Goal: Task Accomplishment & Management: Use online tool/utility

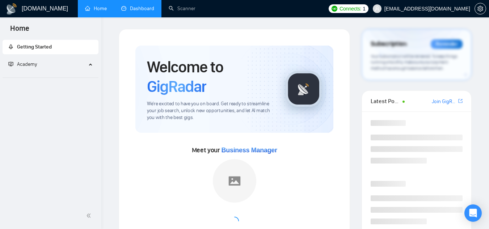
click at [135, 6] on link "Dashboard" at bounding box center [137, 8] width 33 height 6
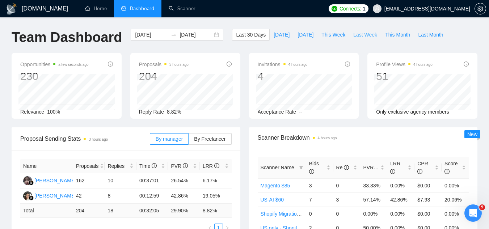
click at [360, 34] on span "Last Week" at bounding box center [365, 35] width 24 height 8
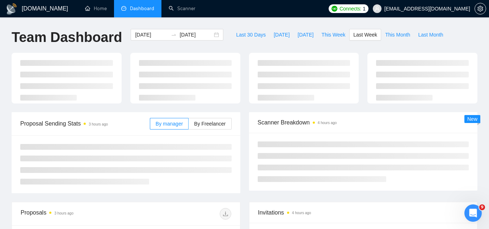
type input "[DATE]"
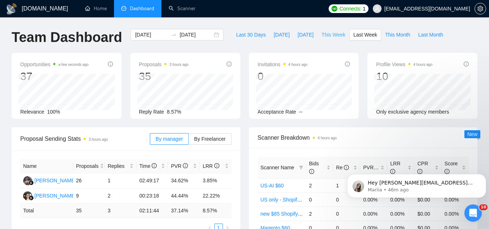
click at [331, 34] on span "This Week" at bounding box center [333, 35] width 24 height 8
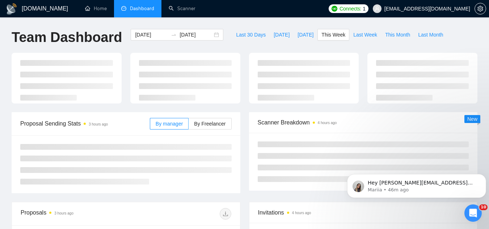
type input "2025-10-06"
type input "2025-10-12"
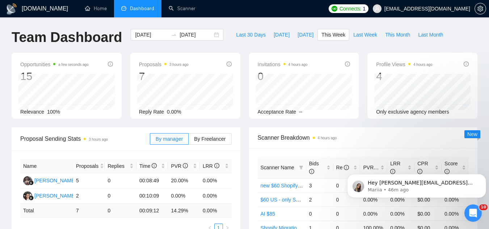
click at [437, 9] on span "[EMAIL_ADDRESS][DOMAIN_NAME]" at bounding box center [427, 9] width 86 height 0
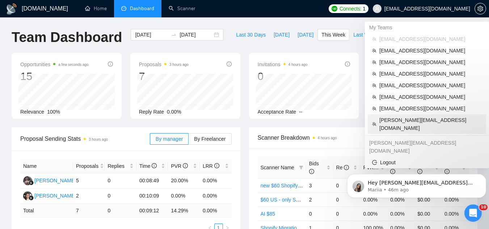
click at [411, 121] on span "[PERSON_NAME][EMAIL_ADDRESS][DOMAIN_NAME]" at bounding box center [430, 124] width 102 height 16
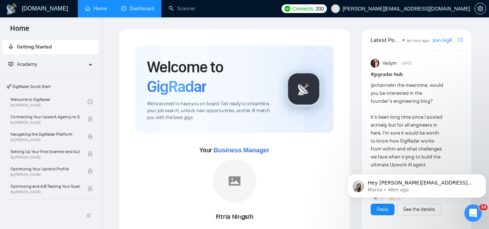
click at [145, 6] on link "Dashboard" at bounding box center [137, 8] width 33 height 6
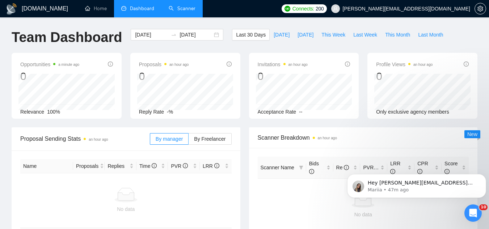
click at [194, 8] on link "Scanner" at bounding box center [182, 8] width 27 height 6
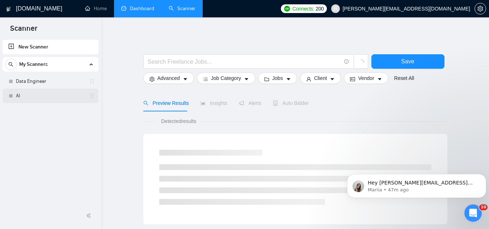
click at [50, 101] on link "AI" at bounding box center [50, 96] width 69 height 14
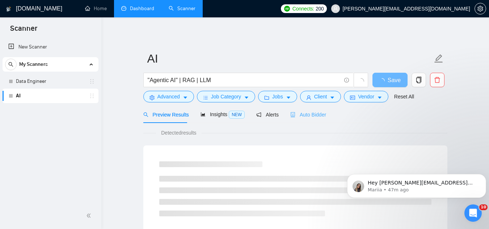
click at [300, 110] on div "Auto Bidder" at bounding box center [308, 114] width 36 height 17
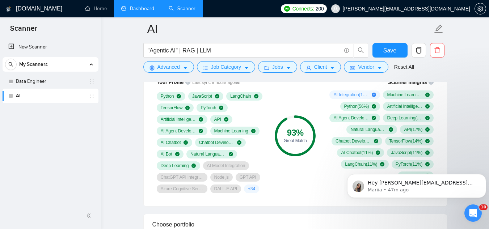
scroll to position [506, 0]
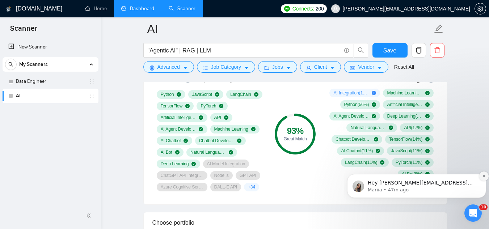
click at [484, 178] on icon "Dismiss notification" at bounding box center [484, 176] width 4 height 4
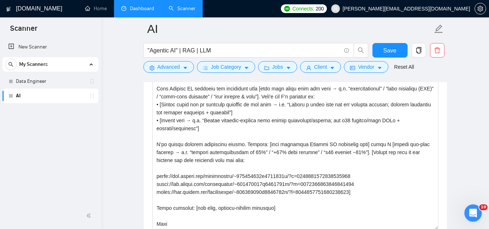
scroll to position [8, 0]
click at [64, 80] on link "Data Engineer" at bounding box center [50, 81] width 69 height 14
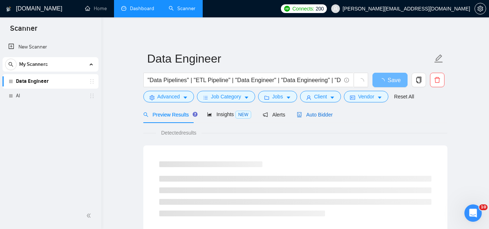
click at [305, 112] on span "Auto Bidder" at bounding box center [315, 115] width 36 height 6
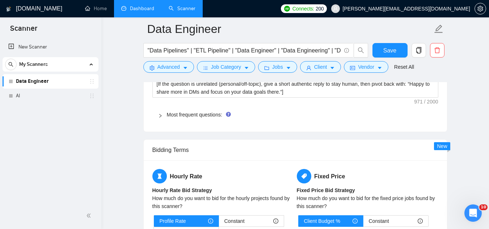
scroll to position [1121, 0]
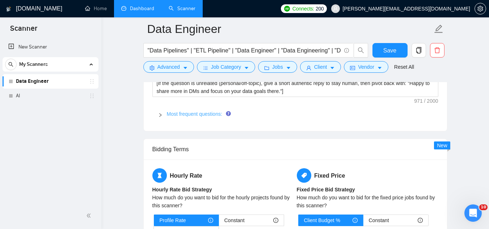
click at [190, 116] on link "Most frequent questions:" at bounding box center [194, 114] width 55 height 6
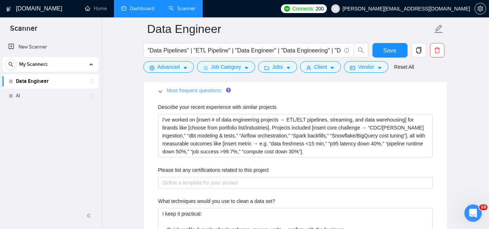
scroll to position [1157, 0]
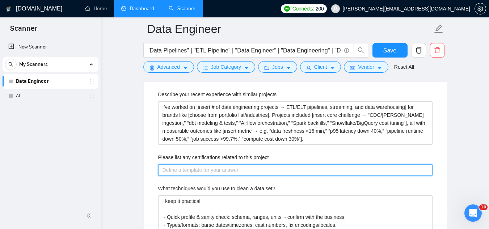
click at [215, 166] on project "Please list any certifications related to this project" at bounding box center [295, 170] width 274 height 12
paste project "AWS Certified Developer – Associate AWS Certified Solutions Architect – Associa…"
type project "AWS Certified Developer – Associate AWS Certified Solutions Architect – Associa…"
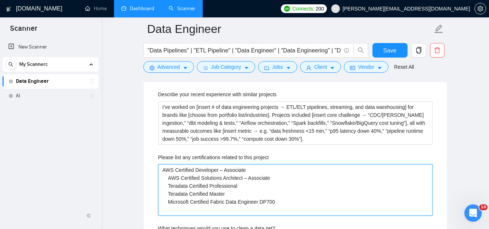
type project "AWS Certified Developer – Associate AWS Certified Solutions Architect – Associa…"
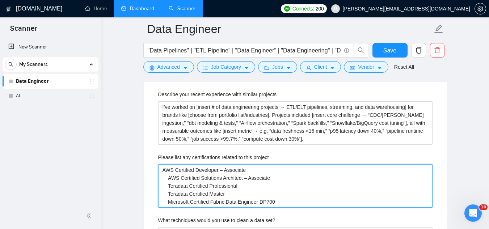
drag, startPoint x: 167, startPoint y: 177, endPoint x: 196, endPoint y: 161, distance: 32.9
click at [167, 177] on project "AWS Certified Developer – Associate AWS Certified Solutions Architect – Associa…" at bounding box center [295, 185] width 274 height 43
type project "AWS Certified Developer – Associate AWS Certified Solutions Architect – Associa…"
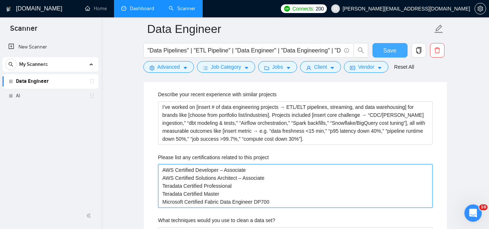
type project "AWS Certified Developer – Associate AWS Certified Solutions Architect – Associa…"
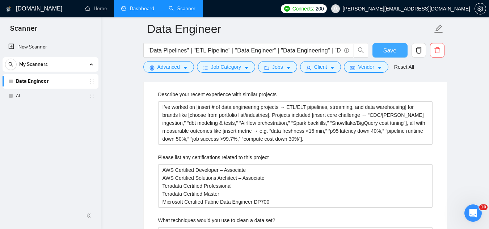
click at [383, 54] on button "Save" at bounding box center [389, 50] width 35 height 14
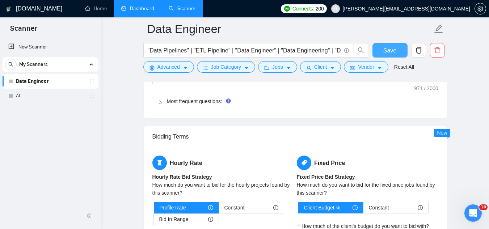
scroll to position [1121, 0]
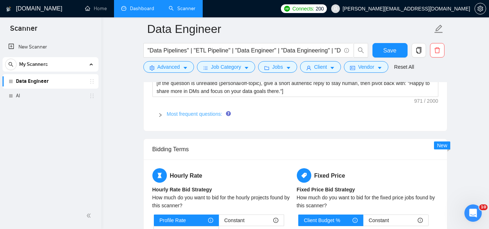
click at [189, 112] on link "Most frequent questions:" at bounding box center [194, 114] width 55 height 6
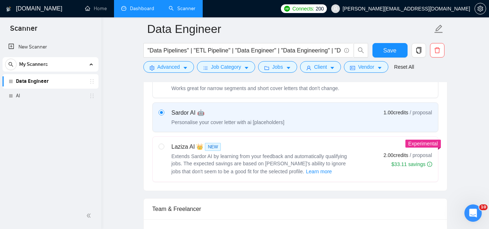
scroll to position [145, 0]
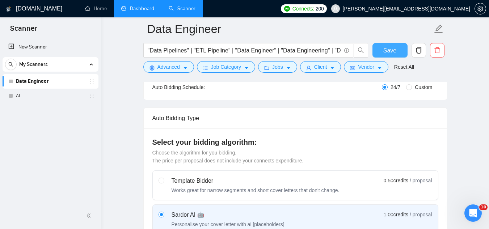
click at [395, 50] on span "Save" at bounding box center [389, 50] width 13 height 9
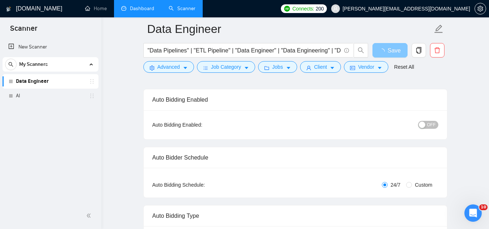
scroll to position [0, 0]
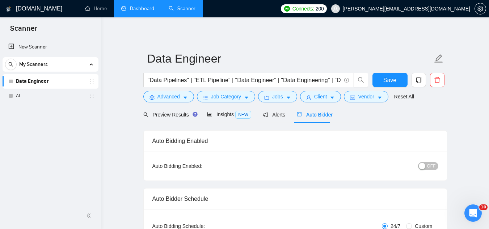
click at [434, 165] on span "OFF" at bounding box center [431, 166] width 9 height 8
click at [394, 81] on span "Save" at bounding box center [389, 80] width 13 height 9
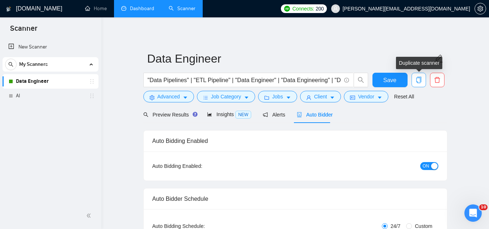
click at [422, 80] on span "copy" at bounding box center [419, 80] width 14 height 7
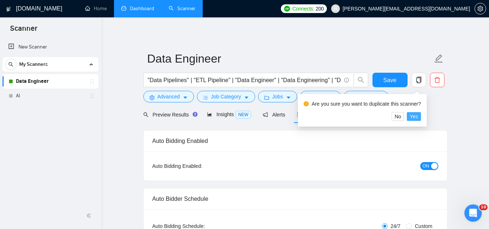
click at [412, 114] on span "Yes" at bounding box center [413, 116] width 8 height 8
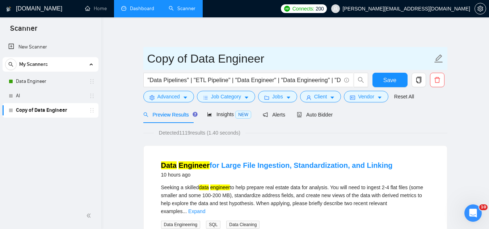
drag, startPoint x: 189, startPoint y: 56, endPoint x: 137, endPoint y: 49, distance: 52.2
type input "US-only Data Engineer"
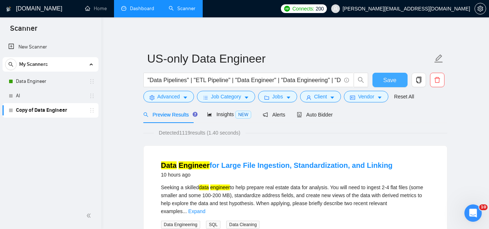
click at [379, 81] on button "Save" at bounding box center [389, 80] width 35 height 14
click at [365, 99] on span "Vendor" at bounding box center [366, 97] width 16 height 8
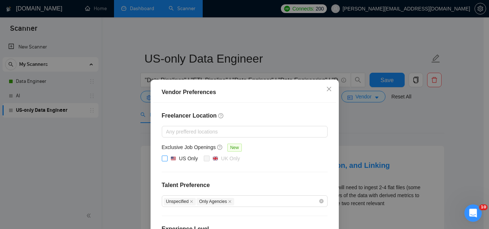
click at [163, 158] on input "US Only" at bounding box center [164, 158] width 5 height 5
checkbox input "true"
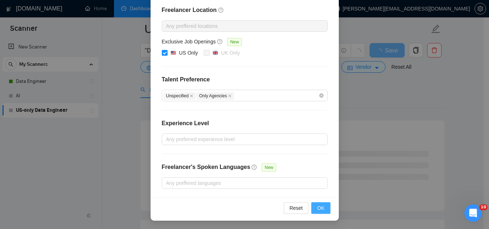
scroll to position [72, 0]
click at [319, 208] on span "OK" at bounding box center [320, 208] width 7 height 8
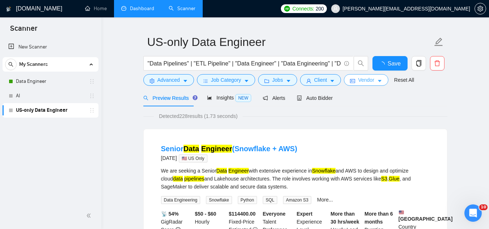
scroll to position [0, 0]
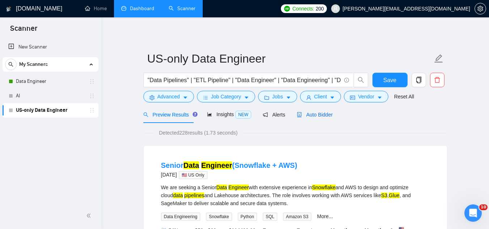
click at [302, 115] on span "Auto Bidder" at bounding box center [315, 115] width 36 height 6
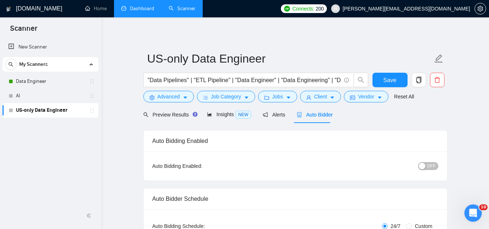
click at [432, 166] on span "OFF" at bounding box center [431, 166] width 9 height 8
click at [390, 78] on span "Save" at bounding box center [389, 80] width 13 height 9
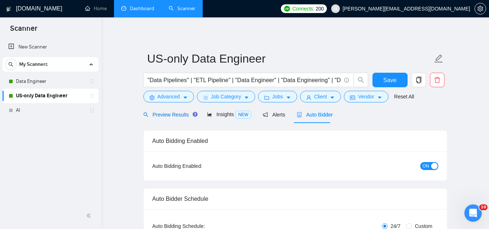
click at [162, 114] on span "Preview Results" at bounding box center [169, 115] width 52 height 6
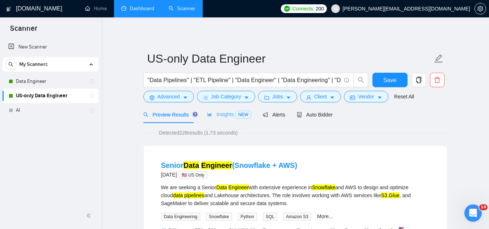
click at [224, 109] on div "Insights NEW" at bounding box center [229, 114] width 44 height 17
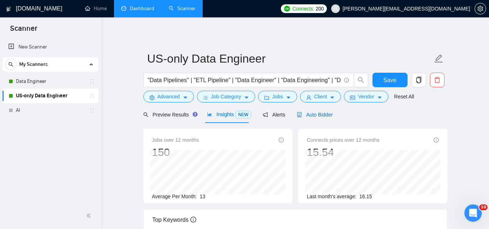
click at [314, 117] on span "Auto Bidder" at bounding box center [315, 115] width 36 height 6
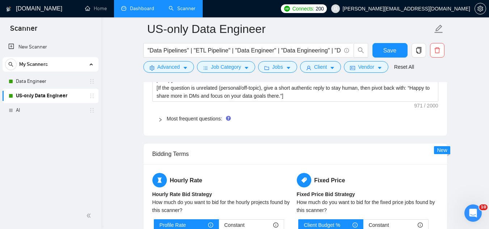
scroll to position [1121, 0]
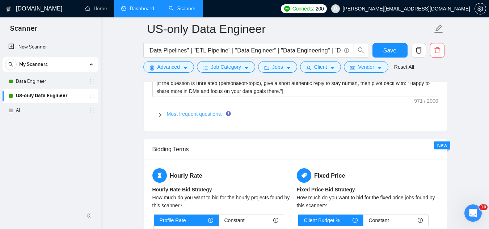
click at [203, 114] on link "Most frequent questions:" at bounding box center [194, 114] width 55 height 6
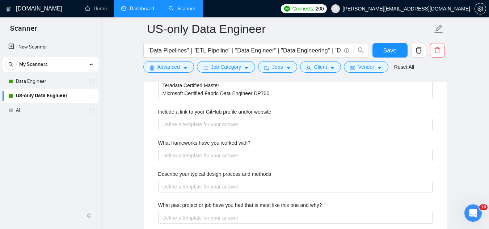
scroll to position [1230, 0]
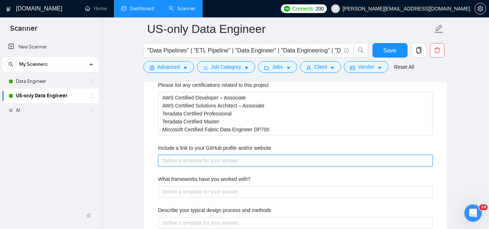
click at [194, 161] on website "Include a link to your GitHub profile and/or website" at bounding box center [295, 161] width 274 height 12
paste website "www.adlabsolutions.com"
type website "www.adlabsolutions.com"
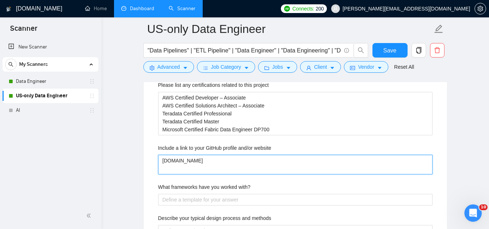
type website "www.adlabsolutions.com"
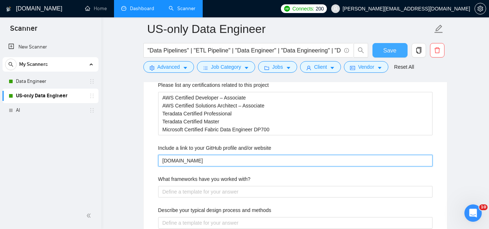
type website "www.adlabsolutions.com"
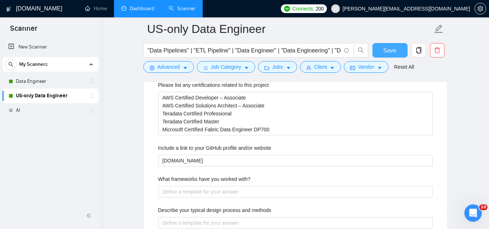
click at [383, 46] on span "Save" at bounding box center [389, 50] width 13 height 9
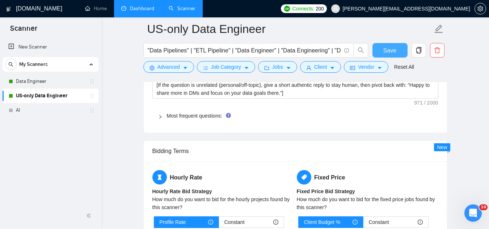
scroll to position [1121, 0]
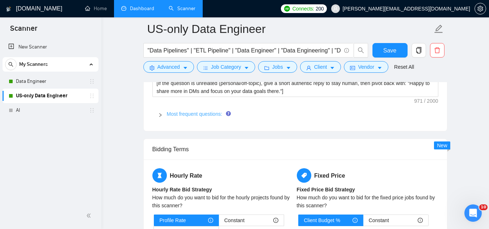
click at [176, 112] on link "Most frequent questions:" at bounding box center [194, 114] width 55 height 6
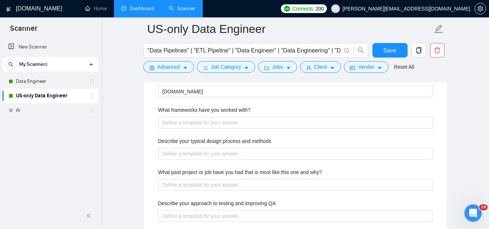
scroll to position [1302, 0]
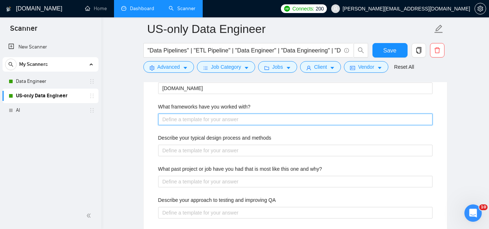
click at [190, 116] on with\? "What frameworks have you worked with?" at bounding box center [295, 120] width 274 height 12
paste with\? "GCP, AWS, Azure, Microsoft Fabric, Snowflake We work across cloud and enterpris…"
type with\? "GCP, AWS, Azure, Microsoft Fabric, Snowflake We work across cloud and enterpris…"
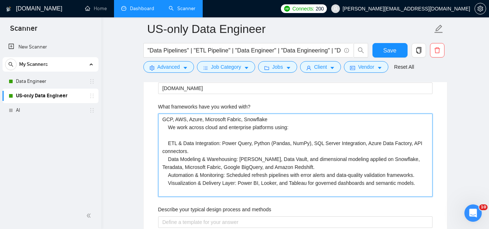
click at [168, 129] on with\? "GCP, AWS, Azure, Microsoft Fabric, Snowflake We work across cloud and enterpris…" at bounding box center [295, 155] width 274 height 83
drag, startPoint x: 174, startPoint y: 127, endPoint x: 177, endPoint y: 119, distance: 8.3
click at [175, 127] on with\? "GCP, AWS, Azure, Microsoft Fabric, Snowflake We work across cloud and enterpris…" at bounding box center [295, 155] width 274 height 83
type with\? "GCP, AWS, Azure, Microsoft Fabric, Snowflake W work across cloud and enterprise…"
type with\? "GCP, AWS, Azure, Microsoft Fabric, Snowflake work across cloud and enterprise p…"
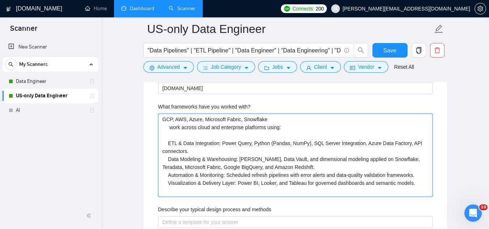
type with\? "GCP, AWS, Azure, Microsoft Fabric, Snowflake work across cloud and enterprise p…"
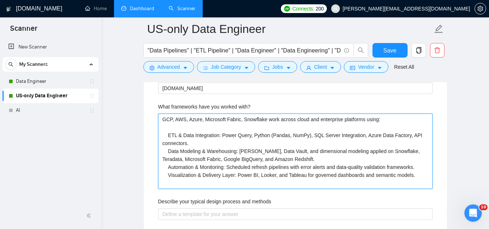
type with\? "GCP, AWS, Azure, Microsoft Fabric, Snowflake work across cloud and enterprise p…"
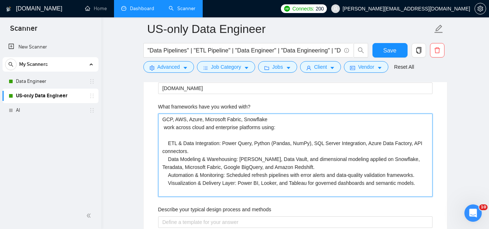
type with\? "GCP, AWS, Azure, Microsoft Fabric, Snowflake I work across cloud and enterprise…"
click at [171, 142] on with\? "GCP, AWS, Azure, Microsoft Fabric, Snowflake I work across cloud and enterprise…" at bounding box center [295, 155] width 274 height 83
type with\? "GCP, AWS, Azure, Microsoft Fabric, Snowflake I work across cloud and enterprise…"
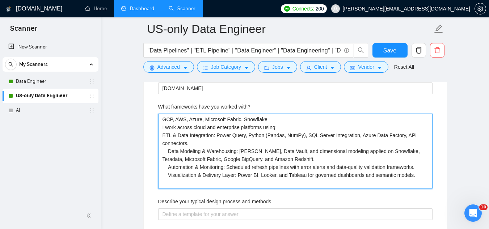
type with\? "GCP, AWS, Azure, Microsoft Fabric, Snowflake I work across cloud and enterprise…"
click at [165, 151] on with\? "GCP, AWS, Azure, Microsoft Fabric, Snowflake I work across cloud and enterprise…" at bounding box center [295, 151] width 274 height 75
type with\? "GCP, AWS, Azure, Microsoft Fabric, Snowflake I work across cloud and enterprise…"
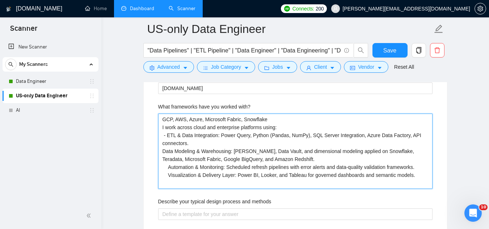
type with\? "GCP, AWS, Azure, Microsoft Fabric, Snowflake I work across cloud and enterprise…"
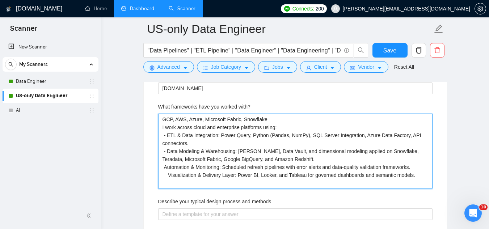
type with\? "GCP, AWS, Azure, Microsoft Fabric, Snowflake I work across cloud and enterprise…"
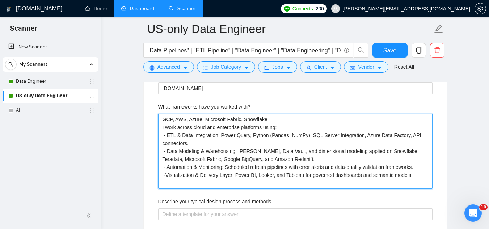
type with\? "GCP, AWS, Azure, Microsoft Fabric, Snowflake I work across cloud and enterprise…"
click at [413, 176] on with\? "GCP, AWS, Azure, Microsoft Fabric, Snowflake I work across cloud and enterprise…" at bounding box center [295, 151] width 274 height 75
type with\? "GCP, AWS, Azure, Microsoft Fabric, Snowflake I work across cloud and enterprise…"
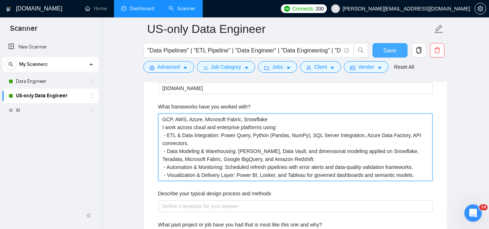
type with\? "GCP, AWS, Azure, Microsoft Fabric, Snowflake I work across cloud and enterprise…"
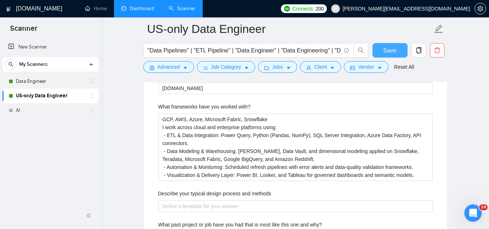
click at [392, 50] on span "Save" at bounding box center [389, 50] width 13 height 9
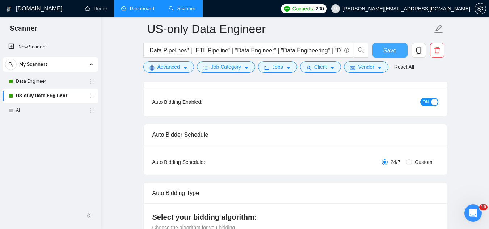
scroll to position [0, 0]
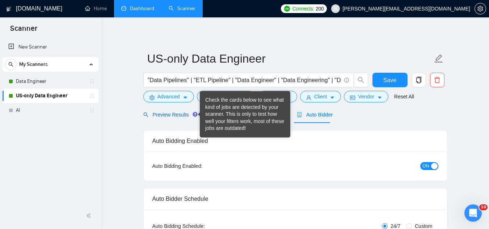
click at [178, 115] on span "Preview Results" at bounding box center [169, 115] width 52 height 6
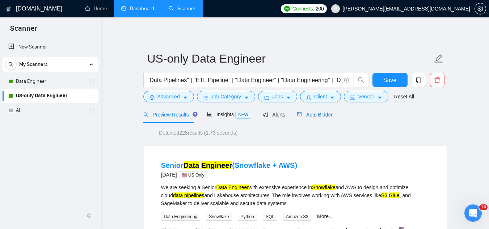
click at [314, 117] on span "Auto Bidder" at bounding box center [315, 115] width 36 height 6
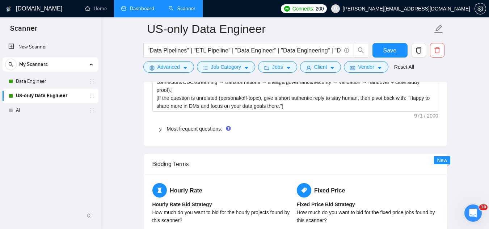
scroll to position [1121, 0]
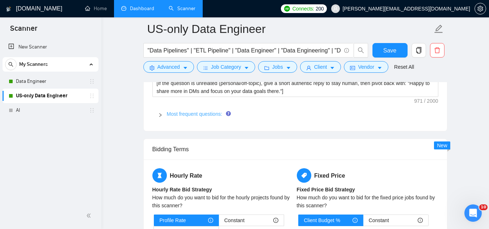
click at [199, 111] on link "Most frequent questions:" at bounding box center [194, 114] width 55 height 6
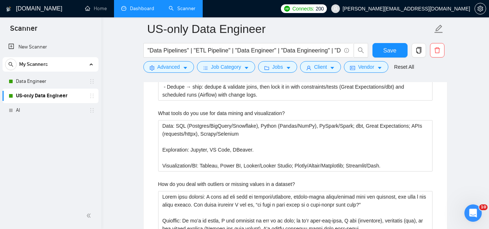
scroll to position [1447, 0]
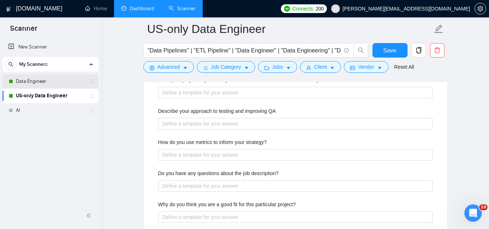
click at [69, 78] on link "Data Engineer" at bounding box center [50, 81] width 69 height 14
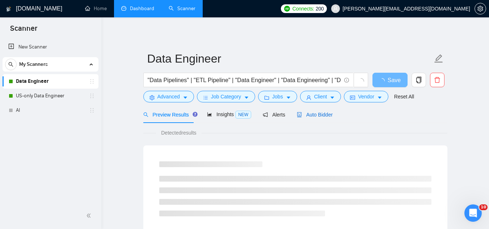
click at [319, 117] on span "Auto Bidder" at bounding box center [315, 115] width 36 height 6
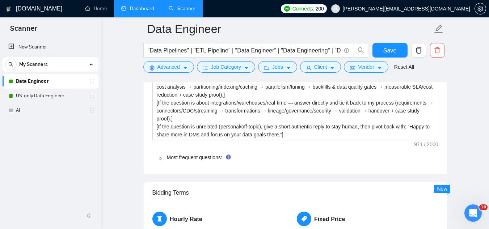
scroll to position [1085, 0]
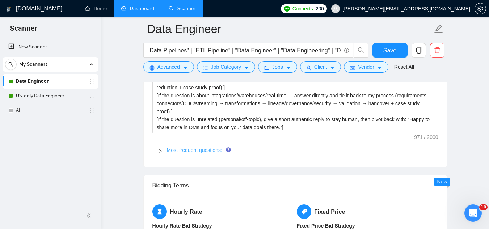
click at [186, 149] on link "Most frequent questions:" at bounding box center [194, 150] width 55 height 6
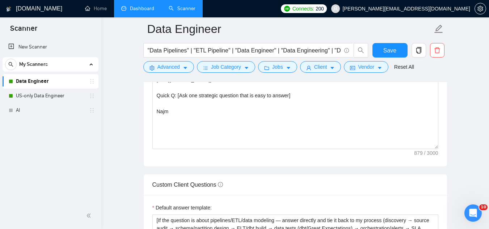
scroll to position [904, 0]
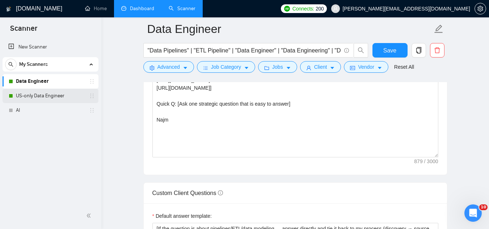
click at [69, 99] on link "US-only Data Engineer" at bounding box center [50, 96] width 69 height 14
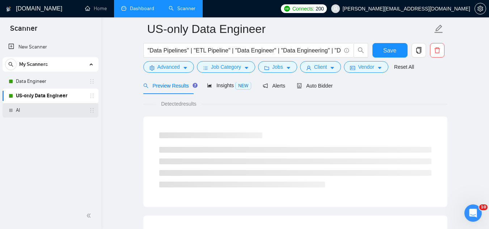
scroll to position [464, 0]
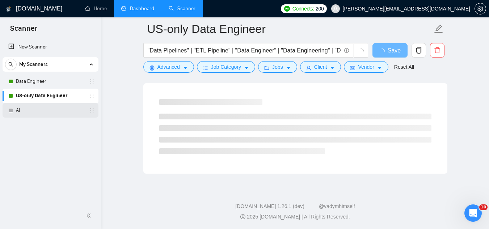
click at [60, 111] on link "AI" at bounding box center [50, 110] width 69 height 14
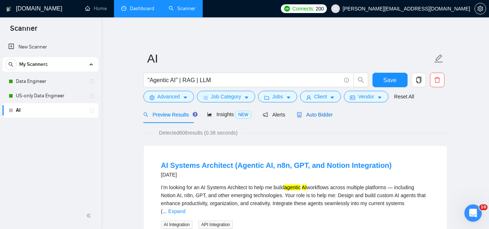
click at [312, 114] on span "Auto Bidder" at bounding box center [315, 115] width 36 height 6
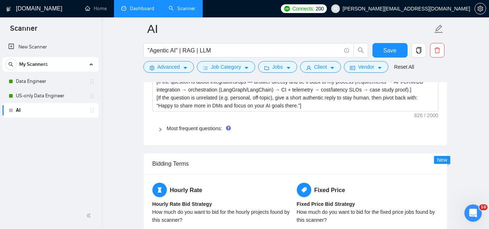
scroll to position [1085, 0]
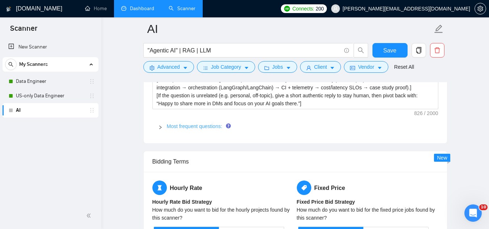
click at [193, 126] on link "Most frequent questions:" at bounding box center [194, 126] width 55 height 6
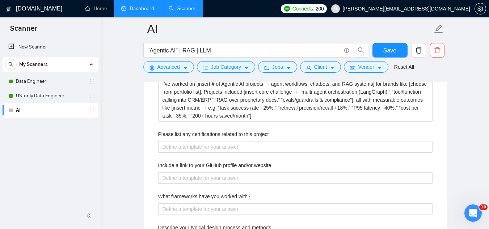
scroll to position [1157, 0]
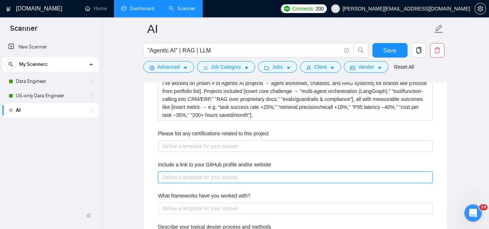
click at [217, 177] on website "Include a link to your GitHub profile and/or website" at bounding box center [295, 177] width 274 height 12
paste website "www.adlabsolutions.com"
type website "www.adlabsolutions.com"
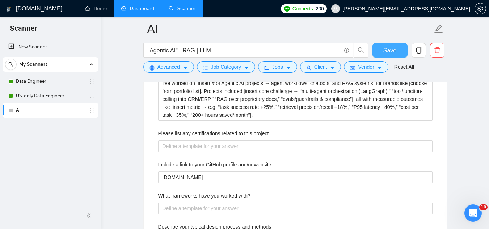
click at [381, 51] on button "Save" at bounding box center [389, 50] width 35 height 14
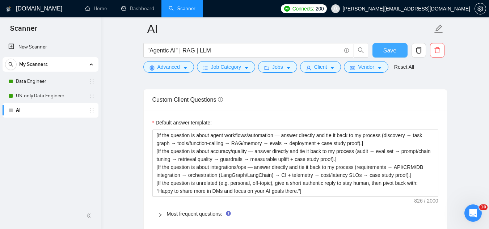
scroll to position [1085, 0]
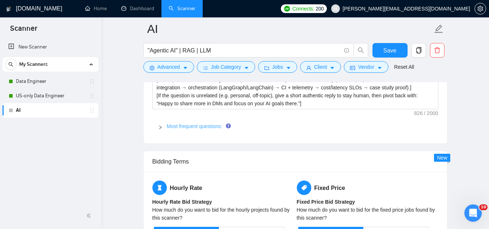
click at [201, 126] on link "Most frequent questions:" at bounding box center [194, 126] width 55 height 6
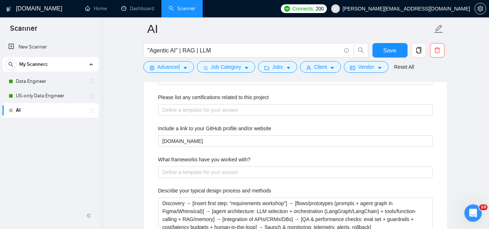
scroll to position [1230, 0]
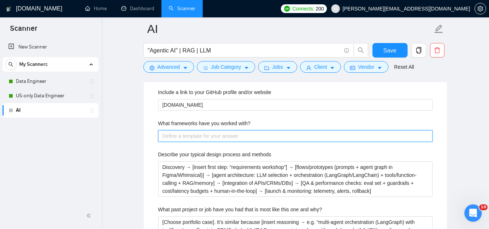
click at [204, 135] on with\? "What frameworks have you worked with?" at bounding box center [295, 136] width 274 height 12
paste with\? "Our AI practice focuses on automating decision workflows, customer interactions…"
type with\? "Our AI practice focuses on automating decision workflows, customer interactions…"
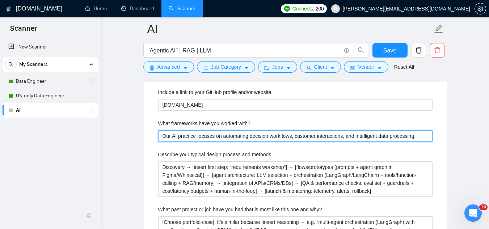
scroll to position [1243, 0]
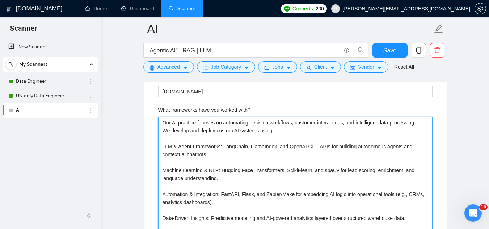
click at [171, 123] on with\? "Our AI practice focuses on automating decision workflows, customer interactions…" at bounding box center [295, 174] width 274 height 115
type with\? "OurAI practice focuses on automating decision workflows, customer interactions,…"
type with\? "OuAI practice focuses on automating decision workflows, customer interactions, …"
type with\? "OAI practice focuses on automating decision workflows, customer interactions, a…"
type with\? "AI practice focuses on automating decision workflows, customer interactions, an…"
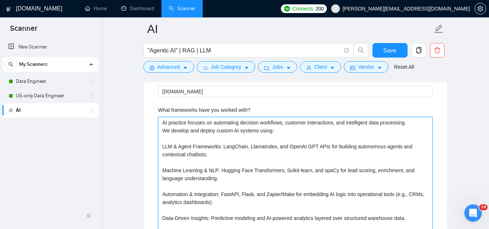
type with\? "MAI practice focuses on automating decision workflows, customer interactions, a…"
type with\? "MyAI practice focuses on automating decision workflows, customer interactions, …"
type with\? "My AI practice focuses on automating decision workflows, customer interactions,…"
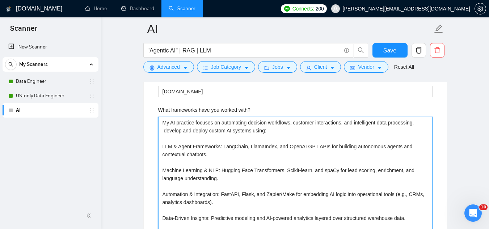
type with\? "My AI practice focuses on automating decision workflows, customer interactions,…"
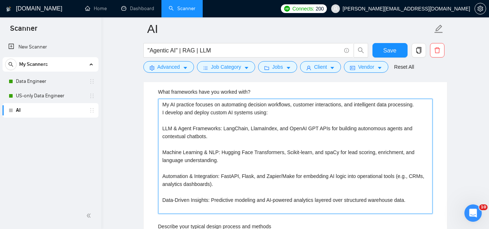
scroll to position [1279, 0]
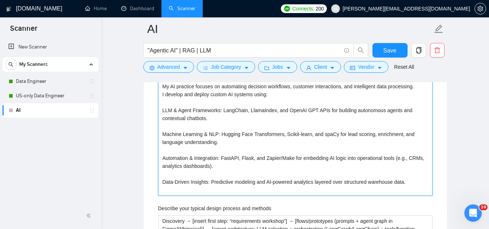
type with\? "My AI practice focuses on automating decision workflows, customer interactions,…"
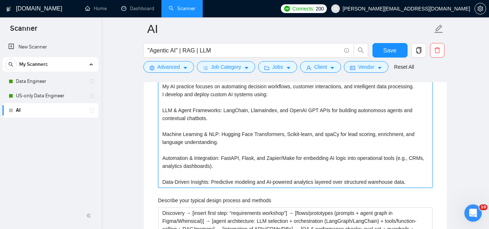
scroll to position [1243, 0]
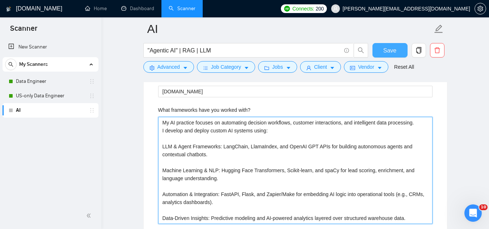
type with\? "My AI practice focuses on automating decision workflows, customer interactions,…"
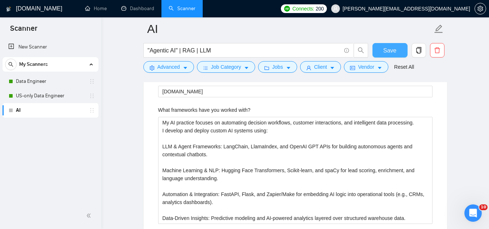
click at [383, 51] on span "Save" at bounding box center [389, 50] width 13 height 9
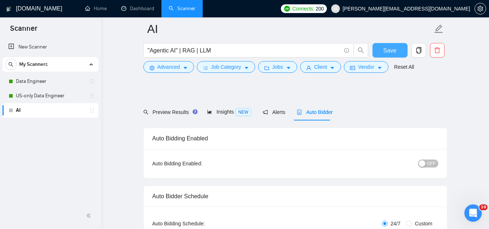
scroll to position [0, 0]
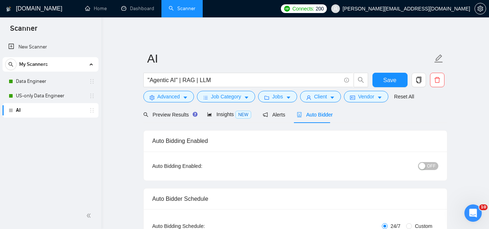
drag, startPoint x: 433, startPoint y: 165, endPoint x: 437, endPoint y: 166, distance: 4.4
click at [434, 165] on span "OFF" at bounding box center [431, 166] width 9 height 8
click at [387, 78] on span "Save" at bounding box center [389, 80] width 13 height 9
click at [160, 115] on span "Preview Results" at bounding box center [169, 115] width 52 height 6
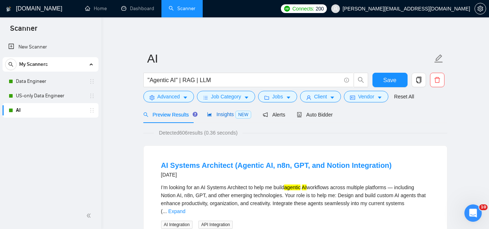
click at [220, 113] on span "Insights NEW" at bounding box center [229, 114] width 44 height 6
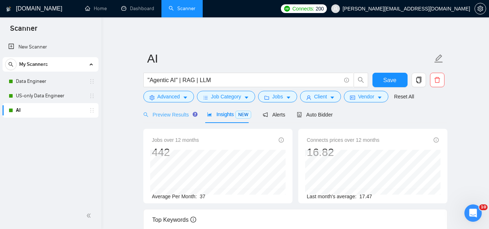
click at [167, 119] on div "Preview Results" at bounding box center [169, 114] width 52 height 17
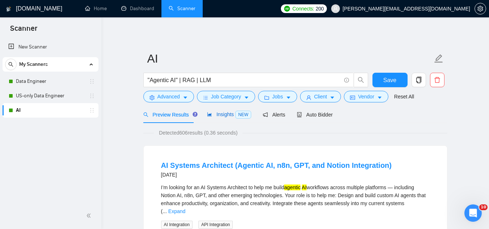
click at [219, 117] on span "Insights NEW" at bounding box center [229, 114] width 44 height 6
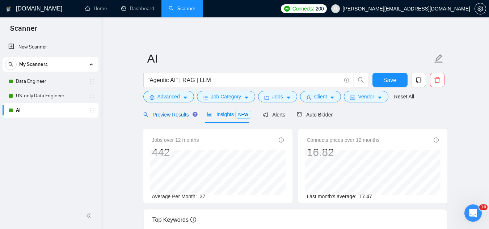
click at [166, 113] on span "Preview Results" at bounding box center [169, 115] width 52 height 6
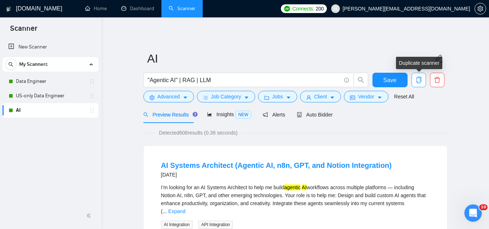
click at [417, 81] on icon "copy" at bounding box center [418, 80] width 7 height 7
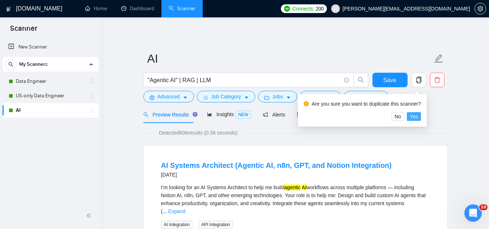
click at [414, 119] on span "Yes" at bounding box center [413, 116] width 8 height 8
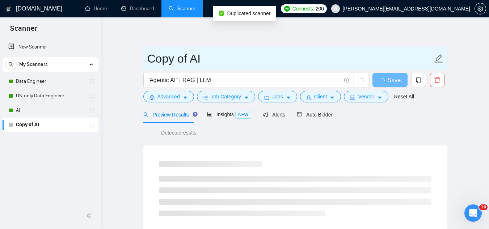
drag, startPoint x: 190, startPoint y: 59, endPoint x: 126, endPoint y: 55, distance: 63.8
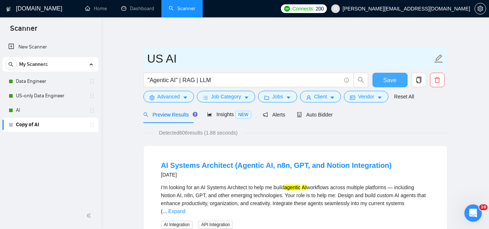
type input "US AI"
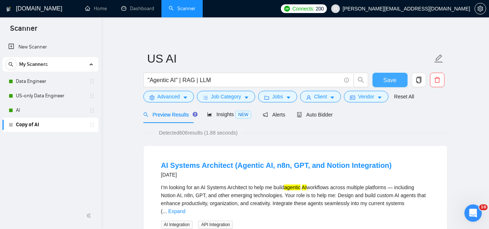
click at [386, 79] on span "Save" at bounding box center [389, 80] width 13 height 9
click at [313, 114] on span "Auto Bidder" at bounding box center [315, 115] width 36 height 6
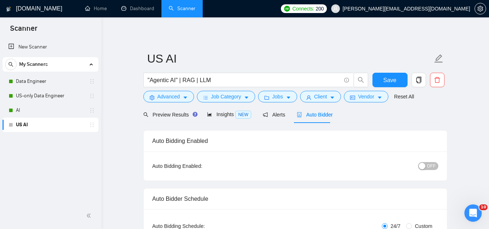
click at [433, 168] on span "OFF" at bounding box center [431, 166] width 9 height 8
click at [370, 98] on span "Vendor" at bounding box center [366, 97] width 16 height 8
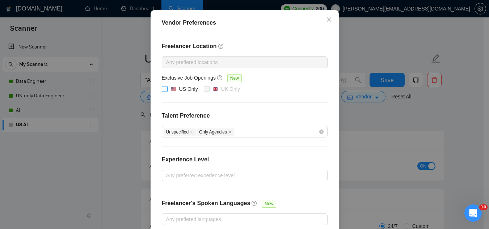
click at [162, 91] on input "US Only" at bounding box center [164, 88] width 5 height 5
checkbox input "true"
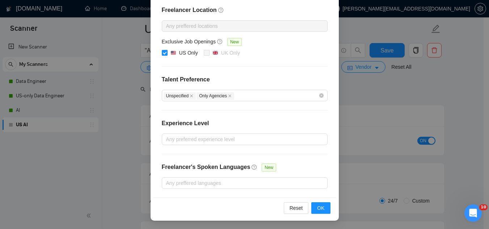
scroll to position [72, 0]
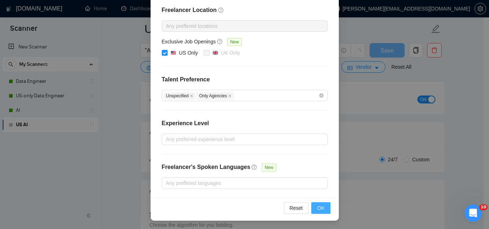
click at [322, 205] on button "OK" at bounding box center [320, 208] width 19 height 12
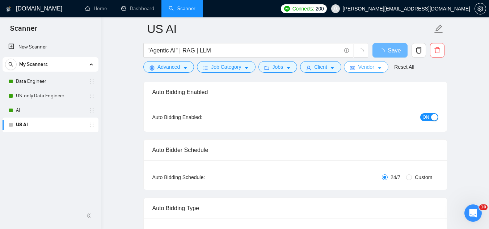
scroll to position [0, 0]
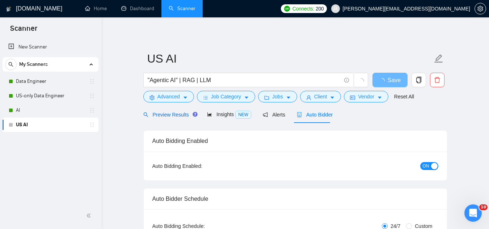
click at [163, 115] on span "Preview Results" at bounding box center [169, 115] width 52 height 6
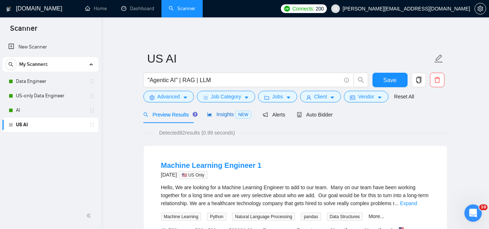
click at [218, 115] on span "Insights NEW" at bounding box center [229, 114] width 44 height 6
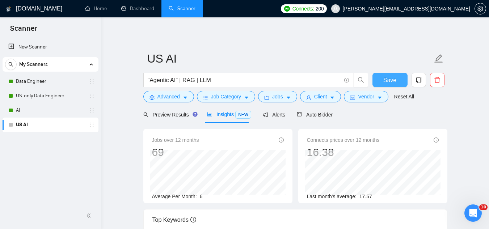
click at [394, 81] on span "Save" at bounding box center [389, 80] width 13 height 9
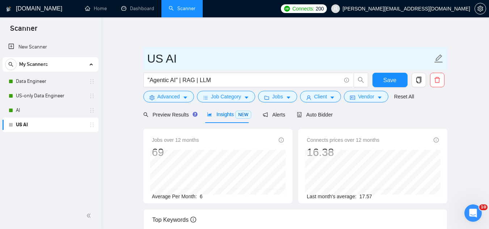
click at [163, 61] on input "US AI" at bounding box center [289, 59] width 285 height 18
type input "US-only AI"
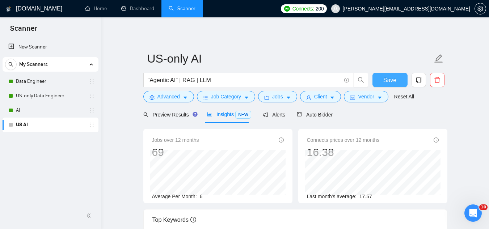
click at [391, 76] on span "Save" at bounding box center [389, 80] width 13 height 9
click at [324, 112] on span "Auto Bidder" at bounding box center [315, 115] width 36 height 6
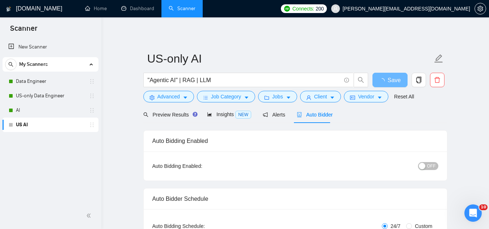
click at [433, 164] on span "OFF" at bounding box center [431, 166] width 9 height 8
click at [392, 82] on span "Save" at bounding box center [389, 80] width 13 height 9
click at [171, 112] on span "Preview Results" at bounding box center [169, 115] width 52 height 6
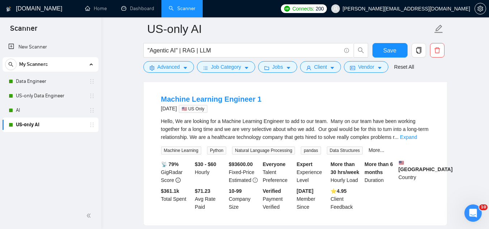
scroll to position [72, 0]
click at [417, 136] on link "Expand" at bounding box center [408, 137] width 17 height 6
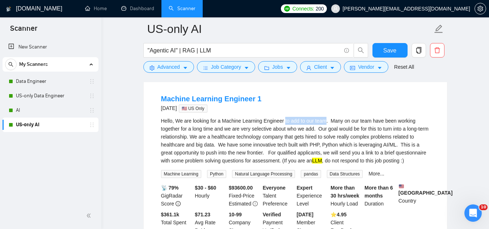
drag, startPoint x: 284, startPoint y: 120, endPoint x: 325, endPoint y: 121, distance: 41.6
click at [325, 121] on div "Hello, We are looking for a Machine Learning Engineer to add to our team. Many …" at bounding box center [295, 141] width 268 height 48
copy div "to add to our team"
click at [162, 68] on span "Advanced" at bounding box center [168, 67] width 22 height 8
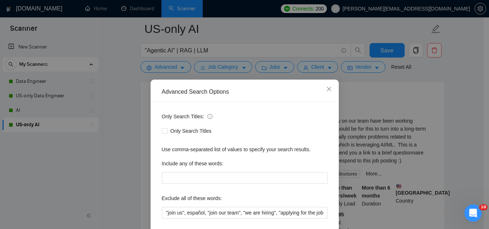
scroll to position [72, 0]
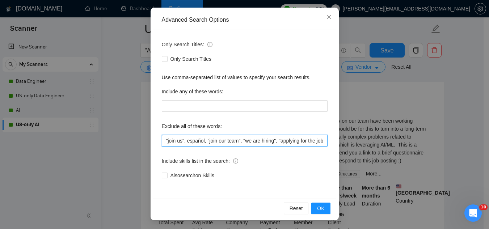
click at [162, 141] on input ""join us", español, "join our team", "we are hiring", "applying for the job", "…" at bounding box center [245, 141] width 166 height 12
paste input "to add to our team"
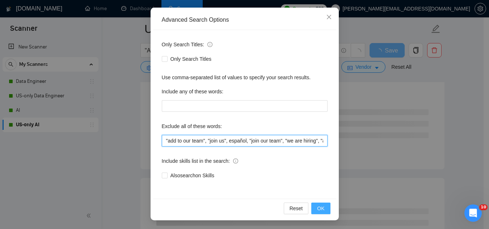
type input ""add to our team", "join us", español, "join our team", "we are hiring", "apply…"
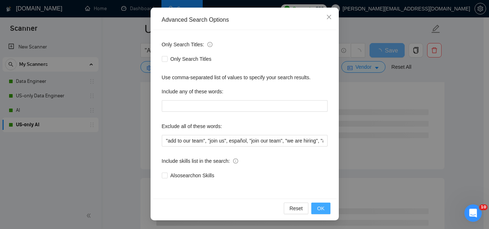
click at [317, 211] on span "OK" at bounding box center [320, 208] width 7 height 8
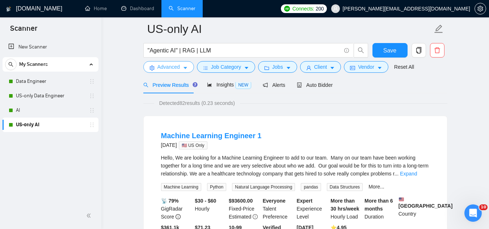
scroll to position [0, 0]
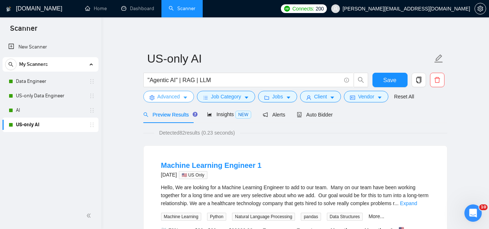
click at [169, 99] on span "Advanced" at bounding box center [168, 97] width 22 height 8
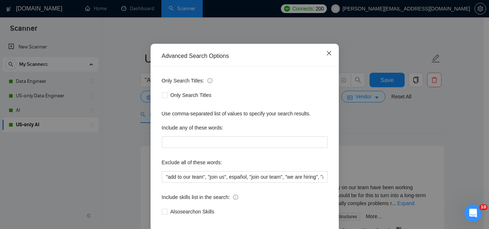
click at [326, 56] on icon "close" at bounding box center [329, 53] width 6 height 6
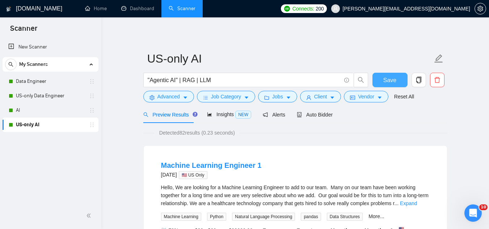
click at [387, 82] on span "Save" at bounding box center [389, 80] width 13 height 9
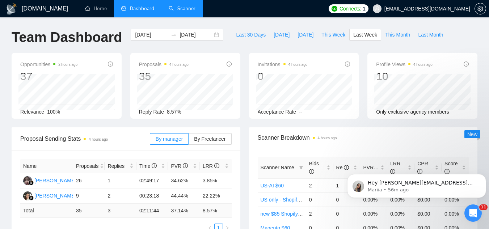
click at [195, 12] on link "Scanner" at bounding box center [182, 8] width 27 height 6
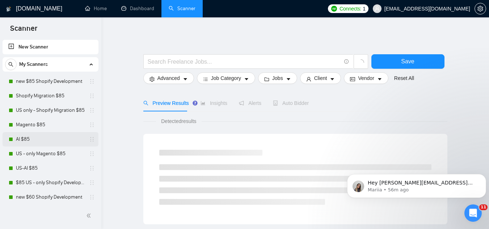
click at [37, 139] on link "AI $85" at bounding box center [50, 139] width 69 height 14
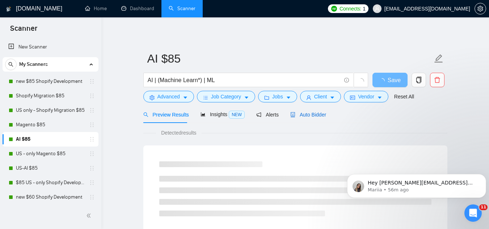
click at [309, 114] on span "Auto Bidder" at bounding box center [308, 115] width 36 height 6
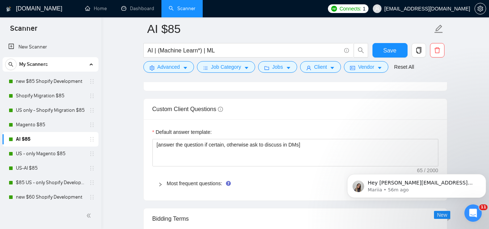
scroll to position [1049, 0]
click at [192, 182] on link "Most frequent questions:" at bounding box center [194, 183] width 55 height 6
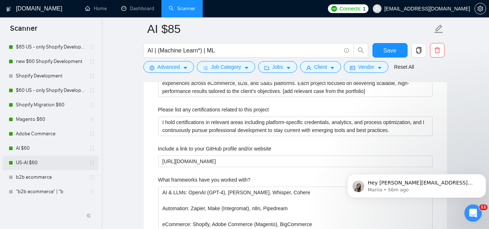
scroll to position [145, 0]
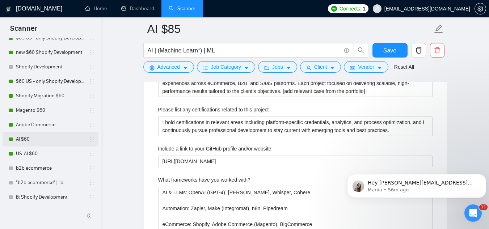
click at [41, 144] on link "AI $60" at bounding box center [50, 139] width 69 height 14
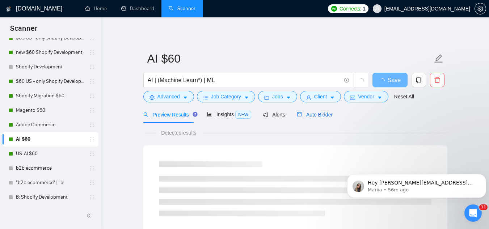
click at [311, 115] on span "Auto Bidder" at bounding box center [315, 115] width 36 height 6
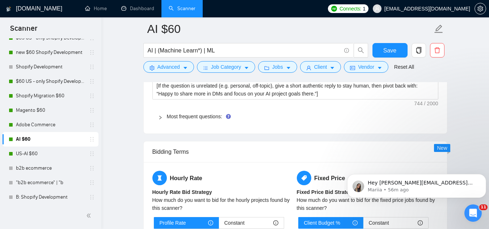
scroll to position [1157, 0]
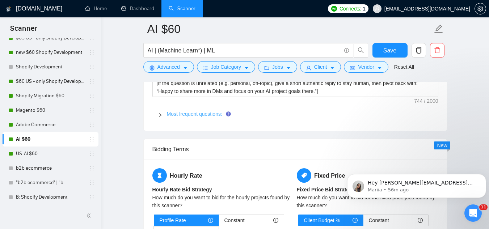
click at [184, 111] on link "Most frequent questions:" at bounding box center [194, 114] width 55 height 6
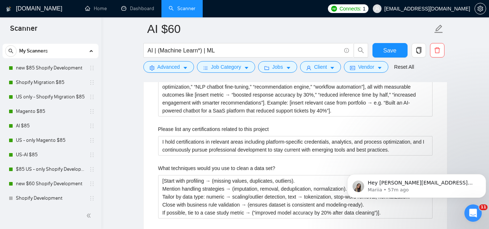
scroll to position [0, 0]
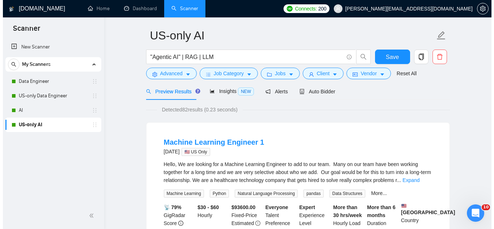
scroll to position [36, 0]
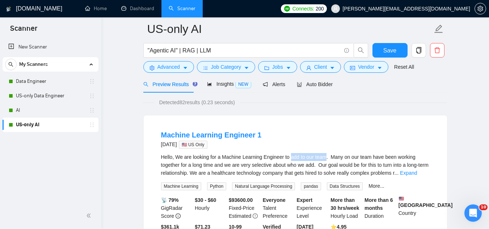
drag, startPoint x: 290, startPoint y: 156, endPoint x: 326, endPoint y: 158, distance: 35.5
click at [326, 158] on div "Hello, We are looking for a Machine Learning Engineer to add to our team. Many …" at bounding box center [295, 165] width 268 height 24
click at [164, 68] on span "Advanced" at bounding box center [168, 67] width 22 height 8
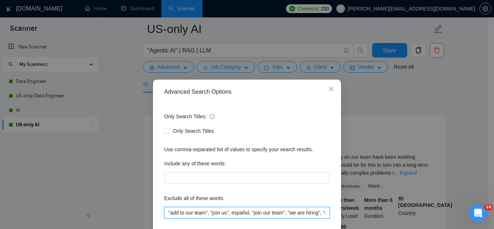
click at [203, 215] on input ""add to our team", "join us", español, "join our team", "we are hiring", "apply…" at bounding box center [247, 213] width 166 height 12
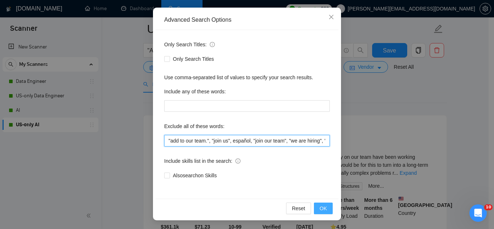
type input ""add to our team.", "join us", español, "join our team", "we are hiring", "appl…"
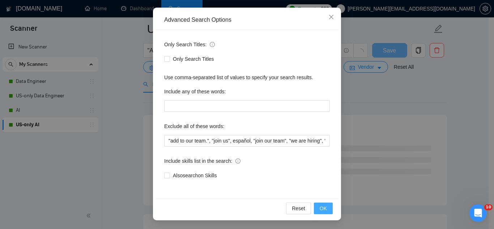
click at [320, 209] on span "OK" at bounding box center [323, 208] width 7 height 8
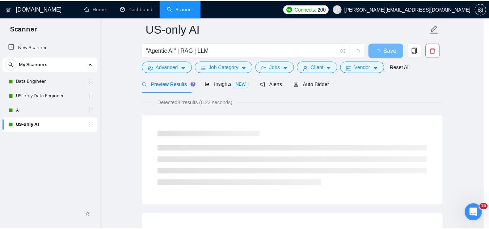
scroll to position [36, 0]
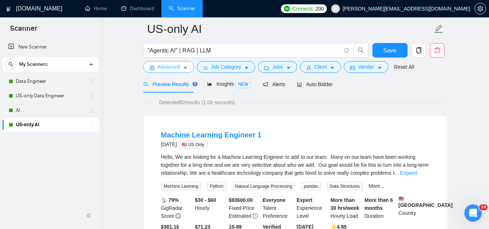
click at [163, 67] on span "Advanced" at bounding box center [168, 67] width 22 height 8
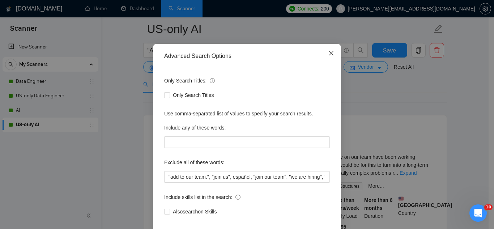
click at [329, 55] on icon "close" at bounding box center [331, 53] width 4 height 4
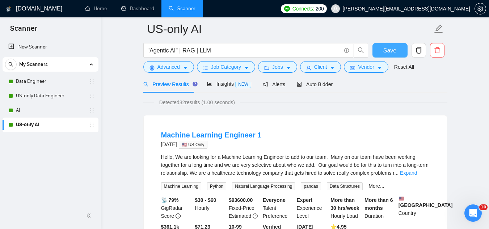
click at [376, 45] on button "Save" at bounding box center [389, 50] width 35 height 14
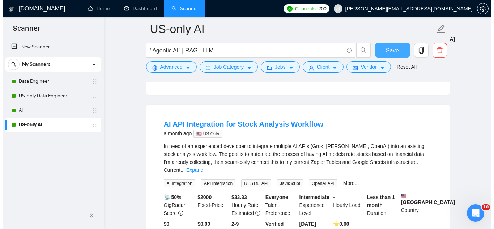
scroll to position [687, 0]
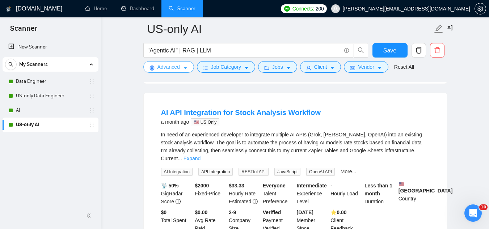
click at [159, 67] on span "Advanced" at bounding box center [168, 67] width 22 height 8
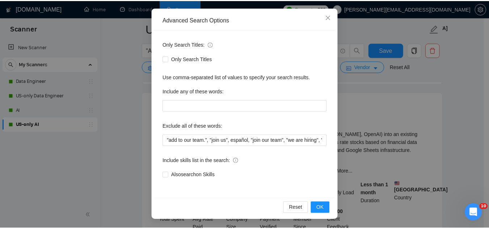
scroll to position [0, 0]
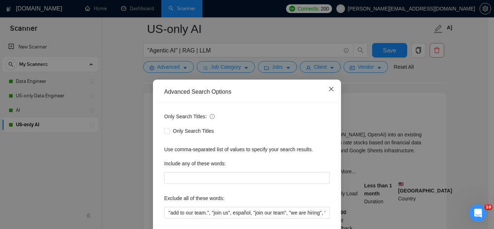
click at [324, 92] on span "Close" at bounding box center [332, 90] width 20 height 20
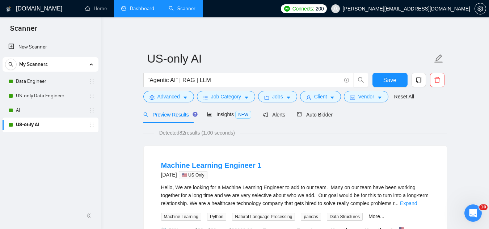
click at [144, 12] on link "Dashboard" at bounding box center [137, 8] width 33 height 6
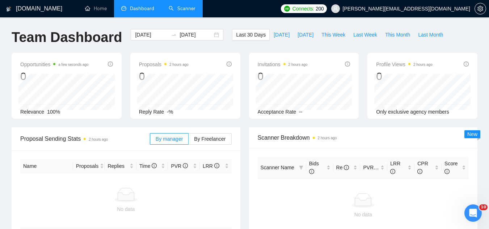
click at [182, 8] on link "Scanner" at bounding box center [182, 8] width 27 height 6
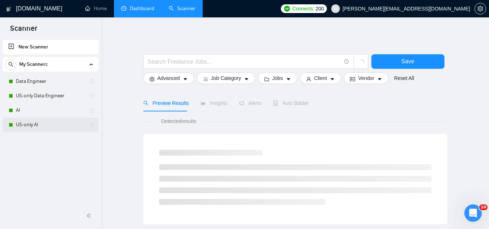
click at [58, 124] on link "US-only AI" at bounding box center [50, 125] width 69 height 14
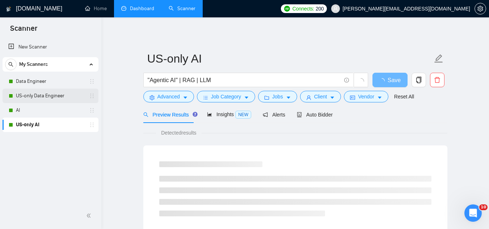
click at [34, 99] on link "US-only Data Engineer" at bounding box center [50, 96] width 69 height 14
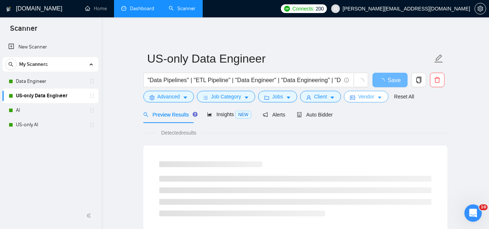
click at [358, 94] on span "Vendor" at bounding box center [366, 97] width 16 height 8
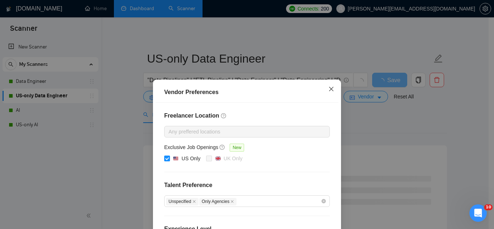
click at [328, 91] on icon "close" at bounding box center [331, 89] width 6 height 6
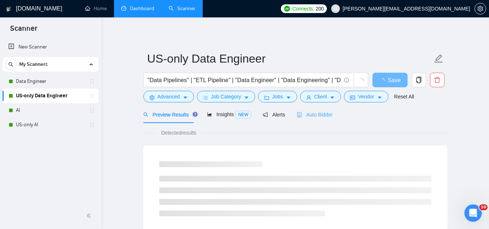
click at [309, 107] on div "Auto Bidder" at bounding box center [315, 114] width 36 height 17
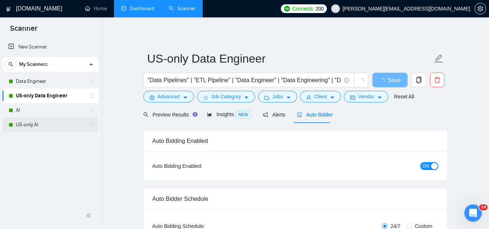
drag, startPoint x: 41, startPoint y: 124, endPoint x: 47, endPoint y: 125, distance: 5.5
click at [41, 124] on link "US-only AI" at bounding box center [50, 125] width 69 height 14
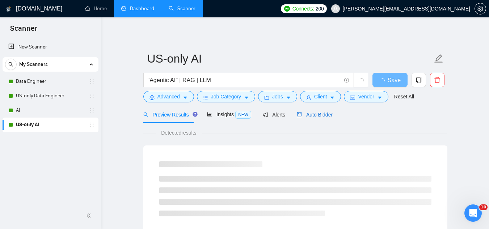
click at [316, 114] on span "Auto Bidder" at bounding box center [315, 115] width 36 height 6
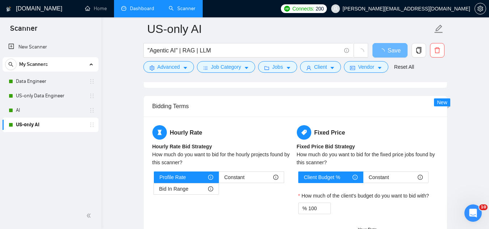
scroll to position [1085, 0]
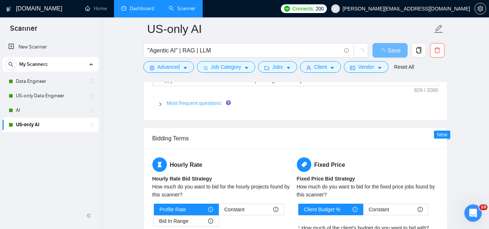
click at [175, 103] on link "Most frequent questions:" at bounding box center [194, 103] width 55 height 6
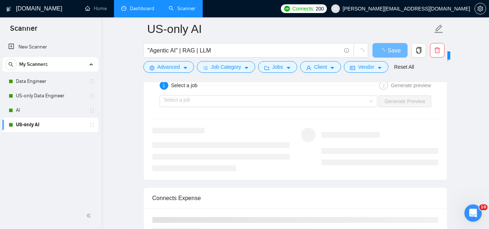
scroll to position [2170, 0]
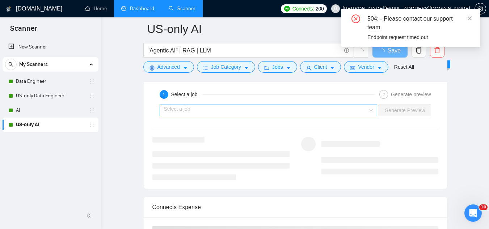
click at [238, 109] on input "search" at bounding box center [266, 110] width 204 height 11
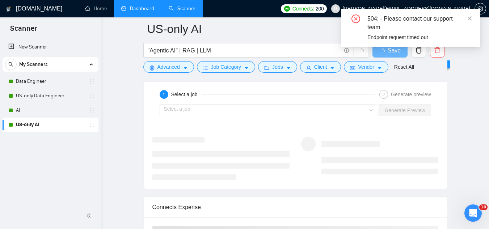
drag, startPoint x: 315, startPoint y: 185, endPoint x: 392, endPoint y: 132, distance: 93.4
click at [316, 185] on div "1 Select a job 2 Generate preview Select a job Generate Preview" at bounding box center [295, 133] width 303 height 110
click at [471, 20] on icon "close" at bounding box center [470, 18] width 4 height 4
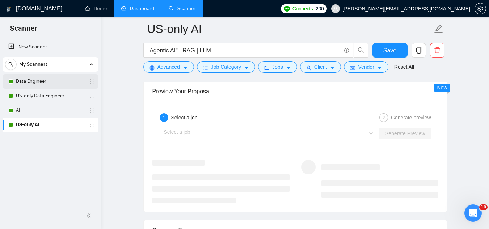
click at [46, 80] on link "Data Engineer" at bounding box center [50, 81] width 69 height 14
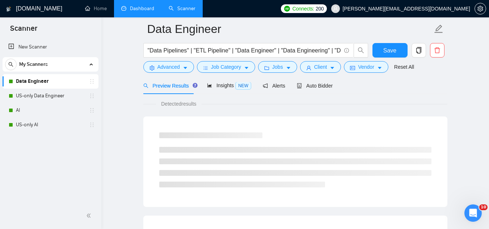
scroll to position [464, 0]
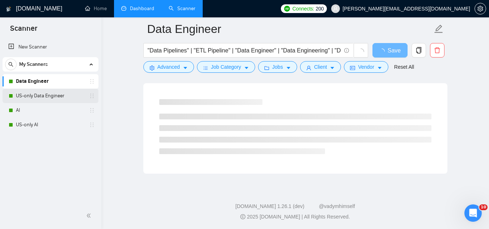
click at [55, 97] on link "US-only Data Engineer" at bounding box center [50, 96] width 69 height 14
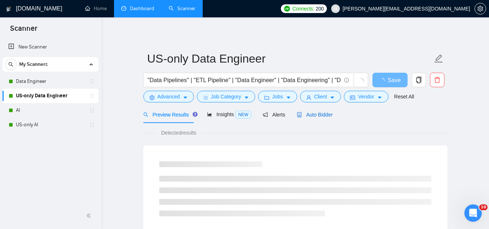
click at [311, 112] on span "Auto Bidder" at bounding box center [315, 115] width 36 height 6
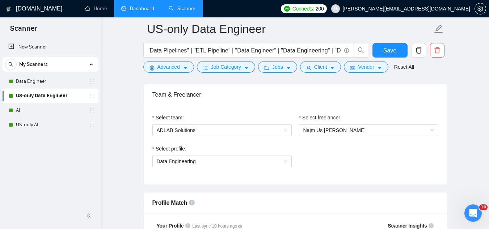
scroll to position [362, 0]
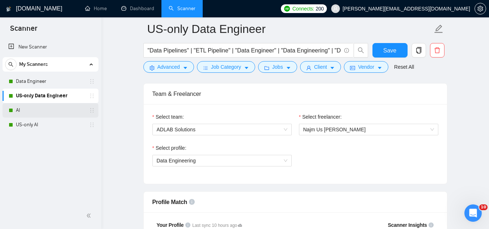
click at [54, 112] on link "AI" at bounding box center [50, 110] width 69 height 14
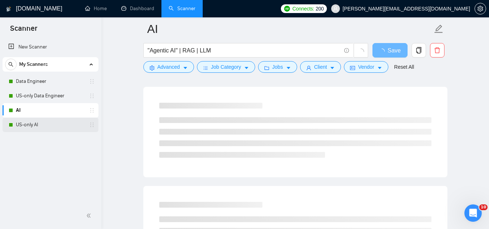
click at [63, 128] on link "US-only AI" at bounding box center [50, 125] width 69 height 14
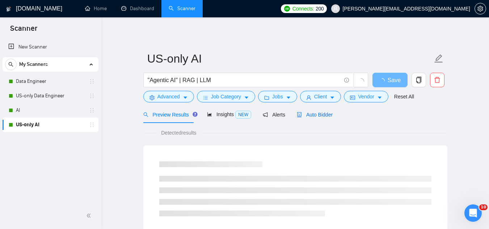
click at [313, 118] on span "Auto Bidder" at bounding box center [315, 115] width 36 height 6
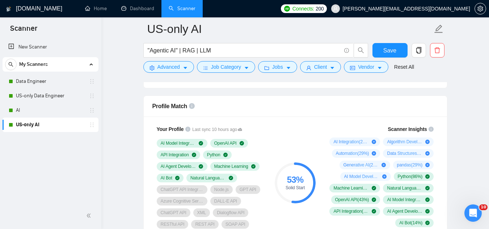
scroll to position [470, 0]
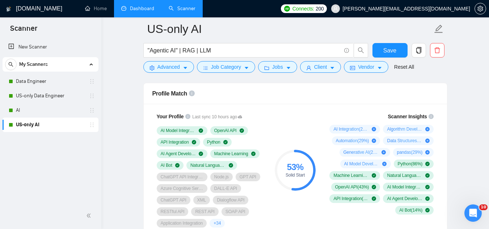
click at [141, 12] on link "Dashboard" at bounding box center [137, 8] width 33 height 6
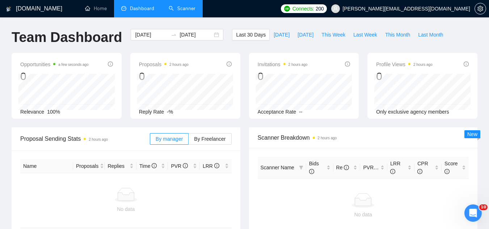
click at [184, 10] on link "Scanner" at bounding box center [182, 8] width 27 height 6
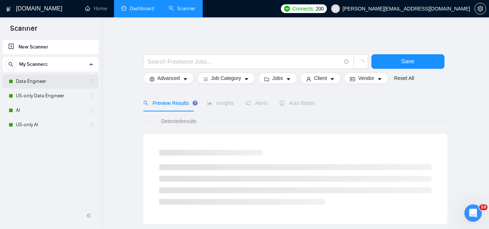
drag, startPoint x: 57, startPoint y: 77, endPoint x: 63, endPoint y: 77, distance: 6.1
click at [56, 77] on link "Data Engineer" at bounding box center [50, 81] width 69 height 14
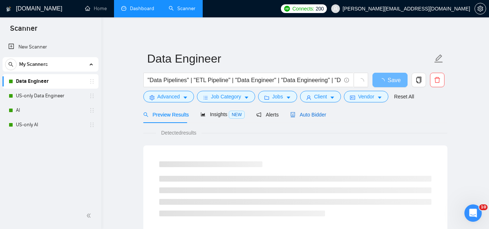
click at [303, 118] on div "Auto Bidder" at bounding box center [308, 115] width 36 height 8
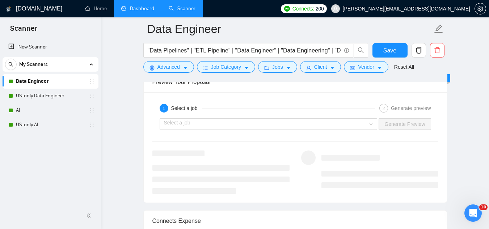
scroll to position [1424, 0]
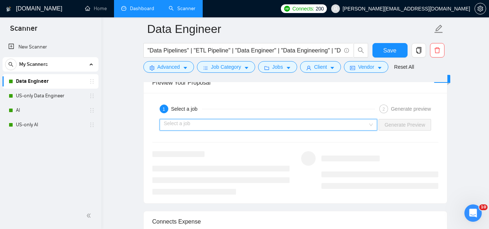
click at [275, 125] on input "search" at bounding box center [266, 124] width 204 height 11
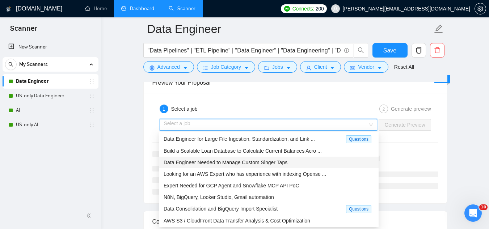
click at [275, 162] on span "Data Engineer Needed to Manage Custom Singer Taps" at bounding box center [225, 162] width 124 height 6
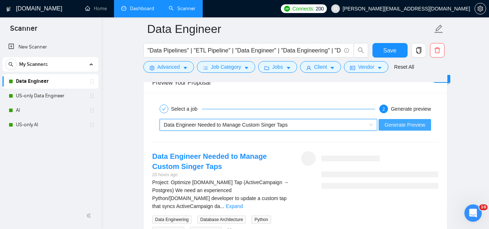
click at [388, 129] on button "Generate Preview" at bounding box center [404, 125] width 52 height 12
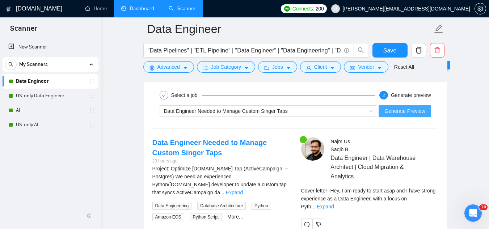
scroll to position [1460, 0]
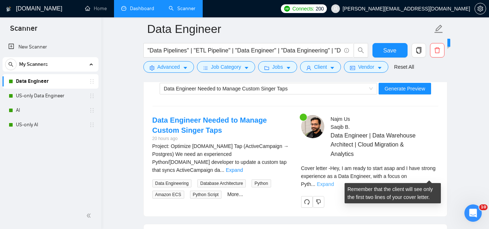
click at [333, 181] on link "Expand" at bounding box center [324, 184] width 17 height 6
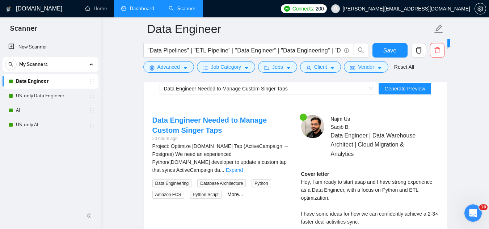
click at [271, 162] on div "Project: Optimize Singer.io Tap (ActiveCampaign → Postgres) We need an experien…" at bounding box center [220, 158] width 137 height 32
click at [271, 161] on div "Project: Optimize Singer.io Tap (ActiveCampaign → Postgres) We need an experien…" at bounding box center [220, 158] width 137 height 32
click at [243, 167] on link "Expand" at bounding box center [234, 170] width 17 height 6
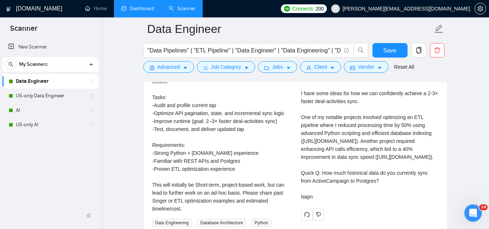
scroll to position [1568, 0]
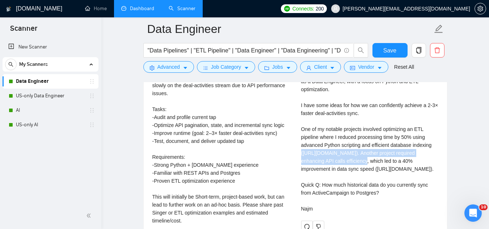
drag, startPoint x: 301, startPoint y: 153, endPoint x: 364, endPoint y: 161, distance: 63.8
click at [364, 161] on div "Cover letter Hey, I am ready to start asap and I have strong experience as a Da…" at bounding box center [369, 136] width 137 height 151
copy div "(https://www.upwork.com/freelancers/~012842314f8822848e?p=1970811425144889344"
click at [349, 160] on div "Cover letter Hey, I am ready to start asap and I have strong experience as a Da…" at bounding box center [369, 136] width 137 height 151
drag, startPoint x: 363, startPoint y: 160, endPoint x: 303, endPoint y: 151, distance: 60.4
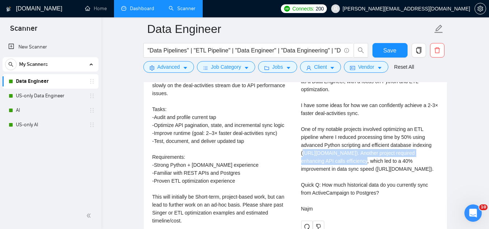
click at [303, 151] on div "Cover letter Hey, I am ready to start asap and I have strong experience as a Da…" at bounding box center [369, 136] width 137 height 151
copy div "https://www.upwork.com/freelancers/~012842314f8822848e?p=1970811425144889344"
